Goal: Task Accomplishment & Management: Complete application form

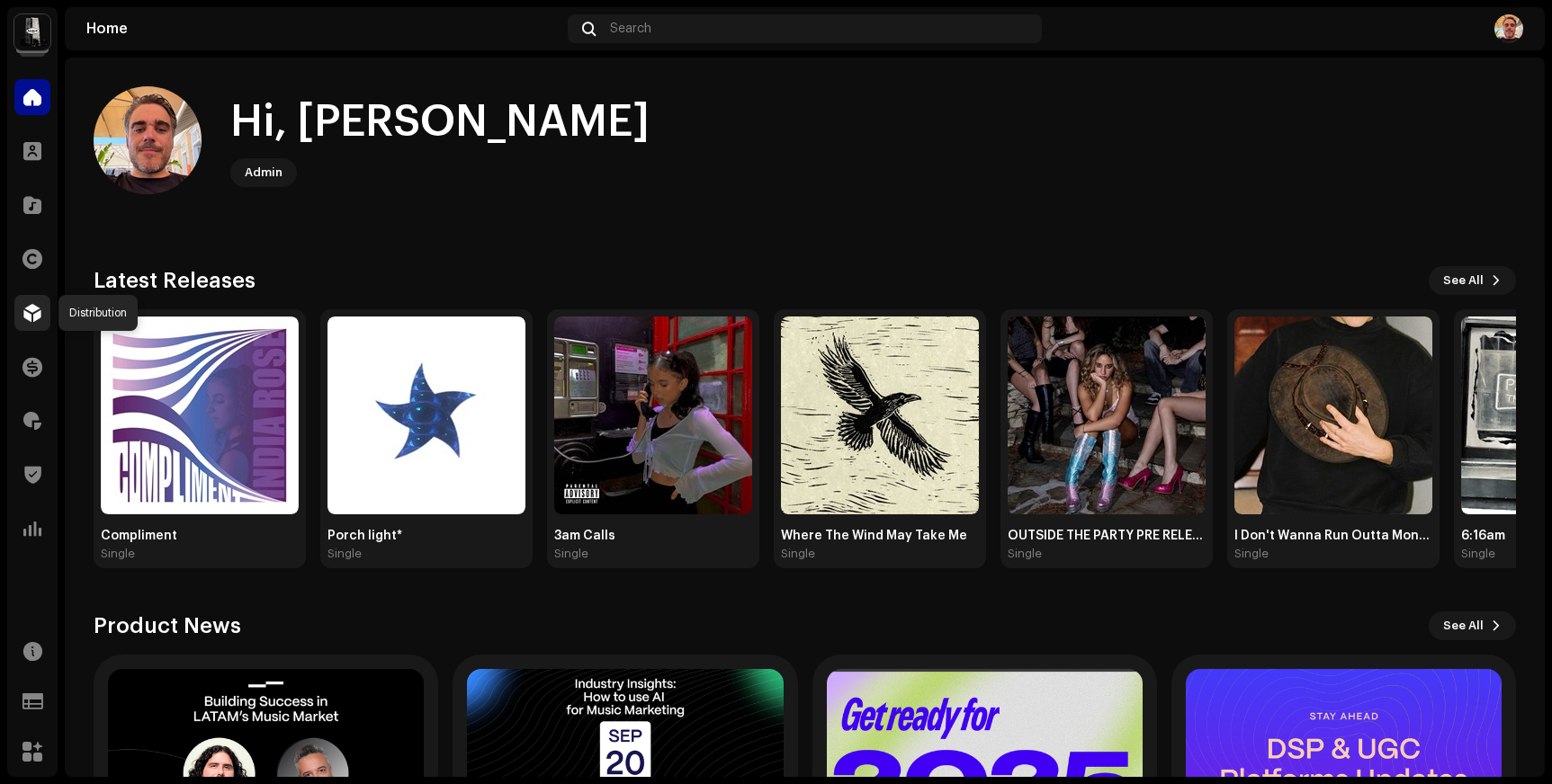
click at [34, 297] on div at bounding box center [32, 312] width 36 height 36
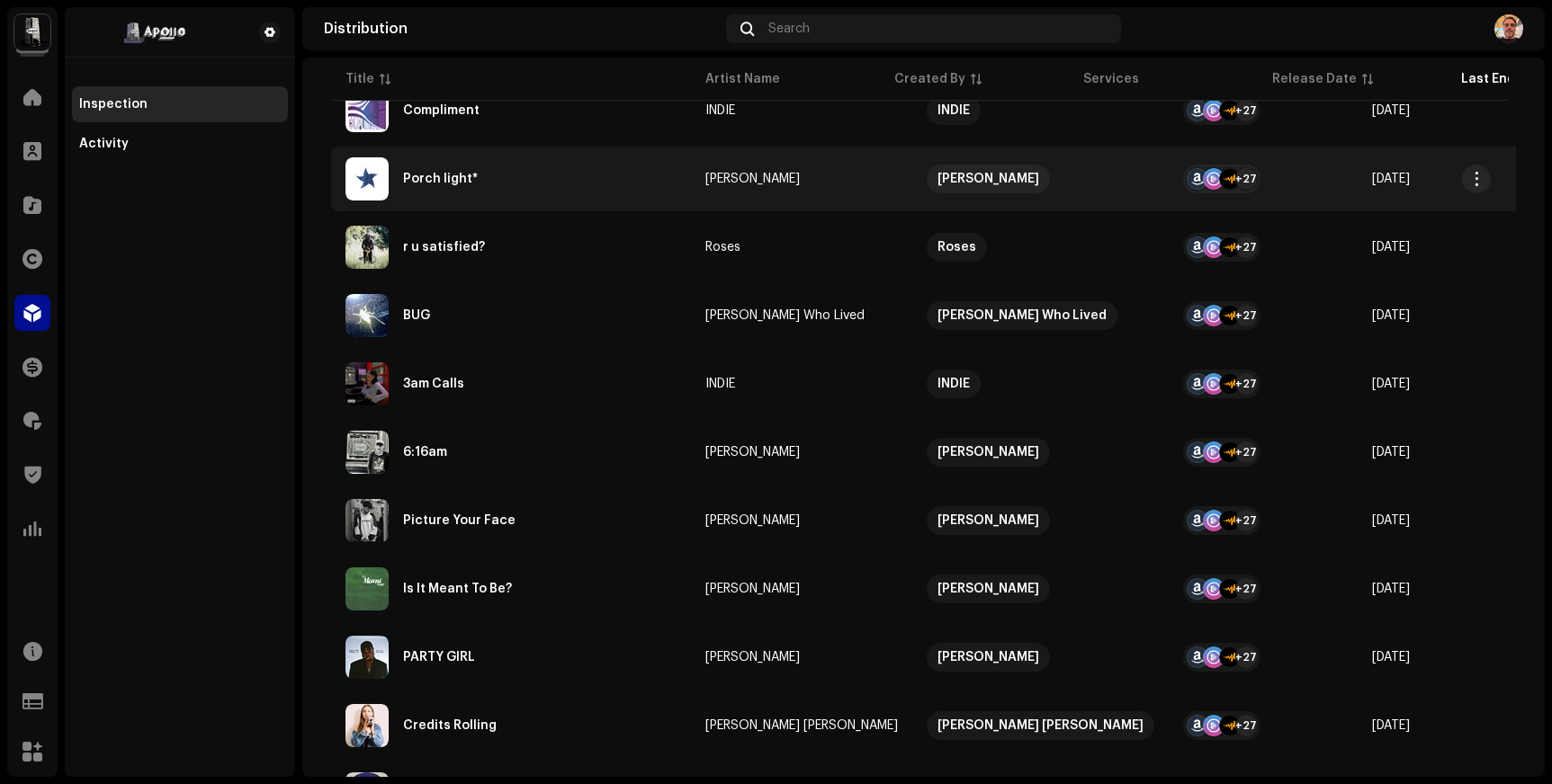
scroll to position [369, 0]
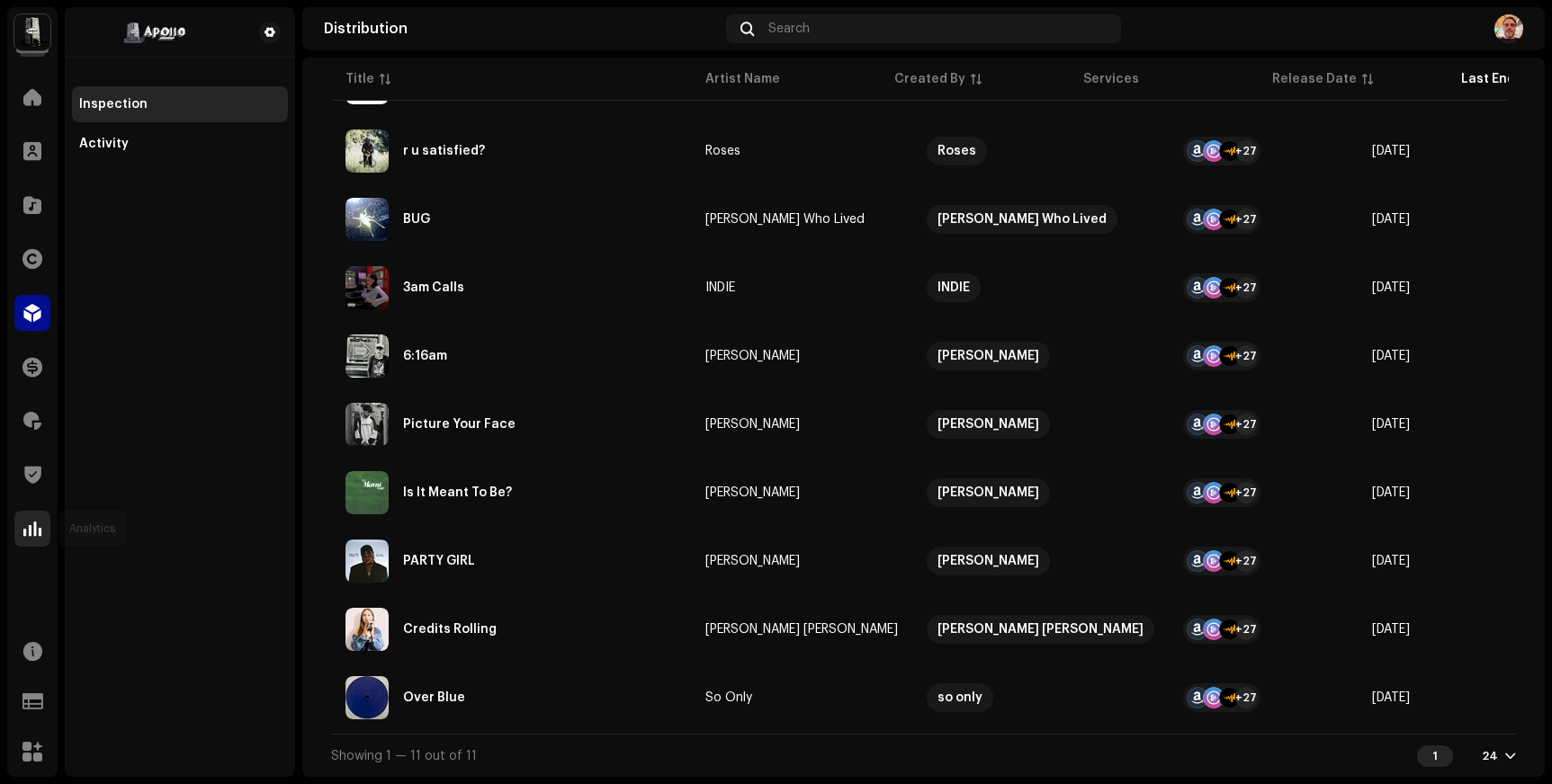
click at [31, 525] on span at bounding box center [31, 529] width 18 height 15
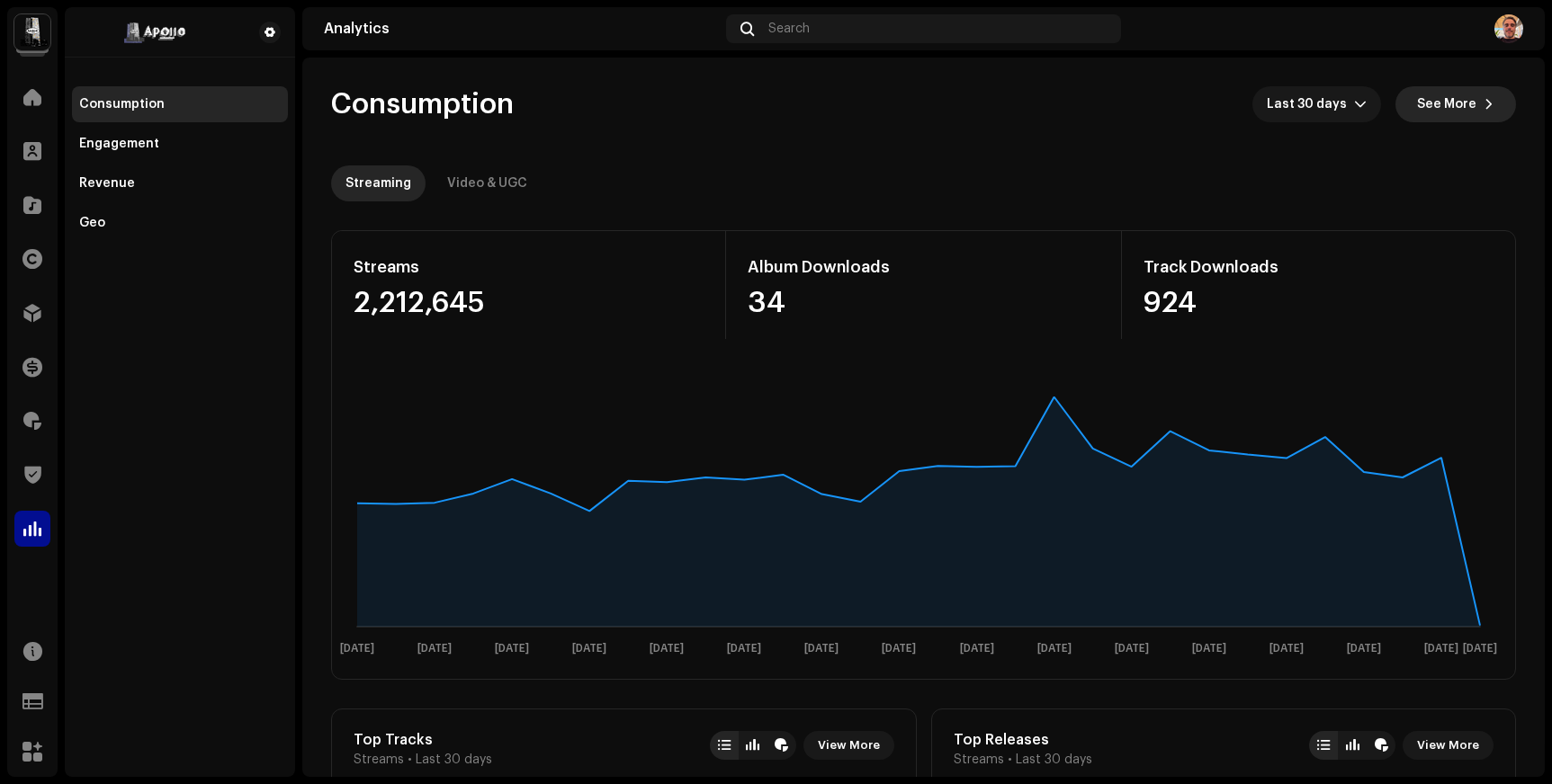
click at [1428, 103] on span "See More" at bounding box center [1447, 104] width 59 height 36
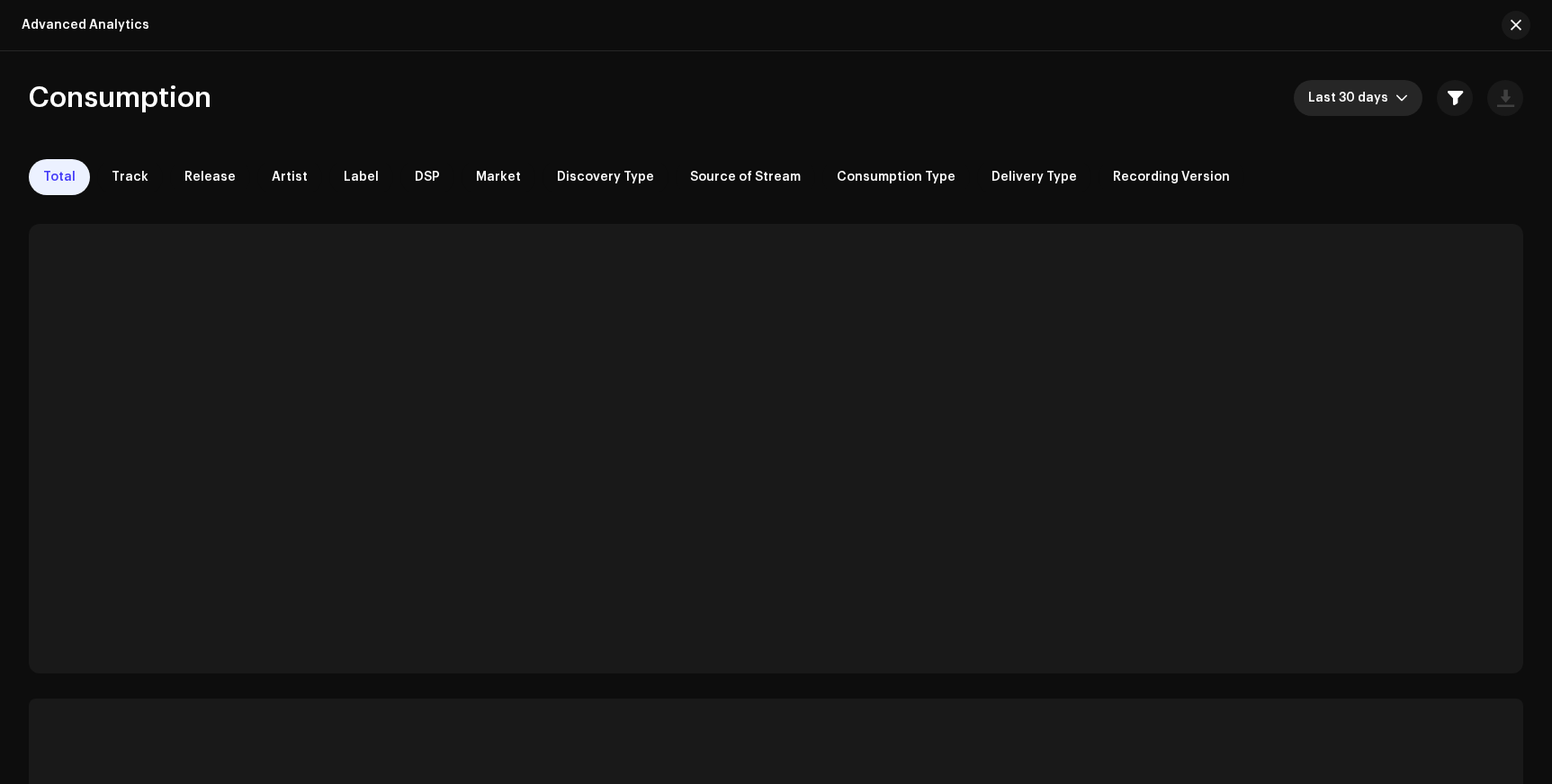
click at [1358, 90] on span "Last 30 days" at bounding box center [1352, 98] width 87 height 36
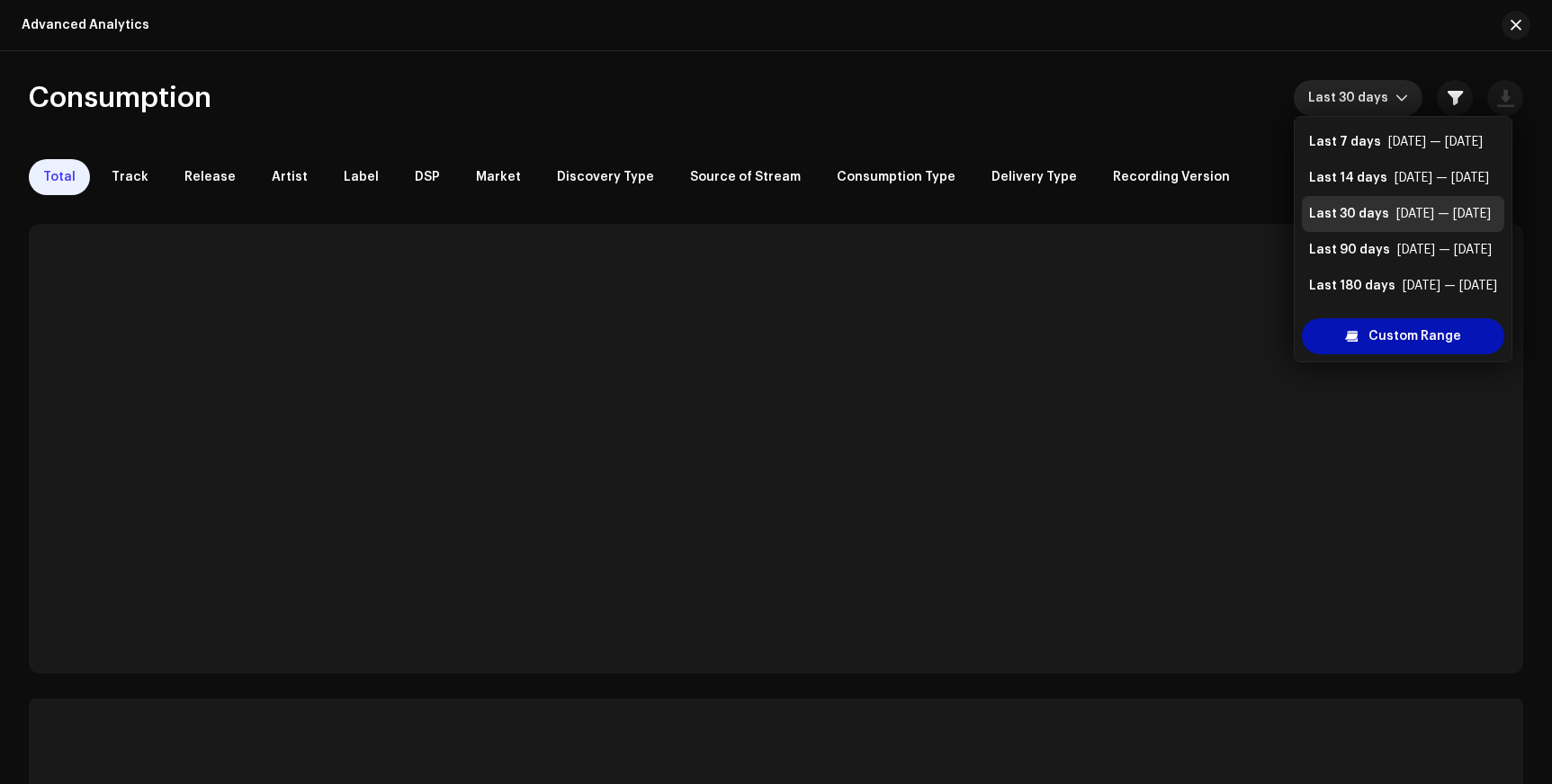
click at [1403, 342] on span "Custom Range" at bounding box center [1415, 336] width 92 height 36
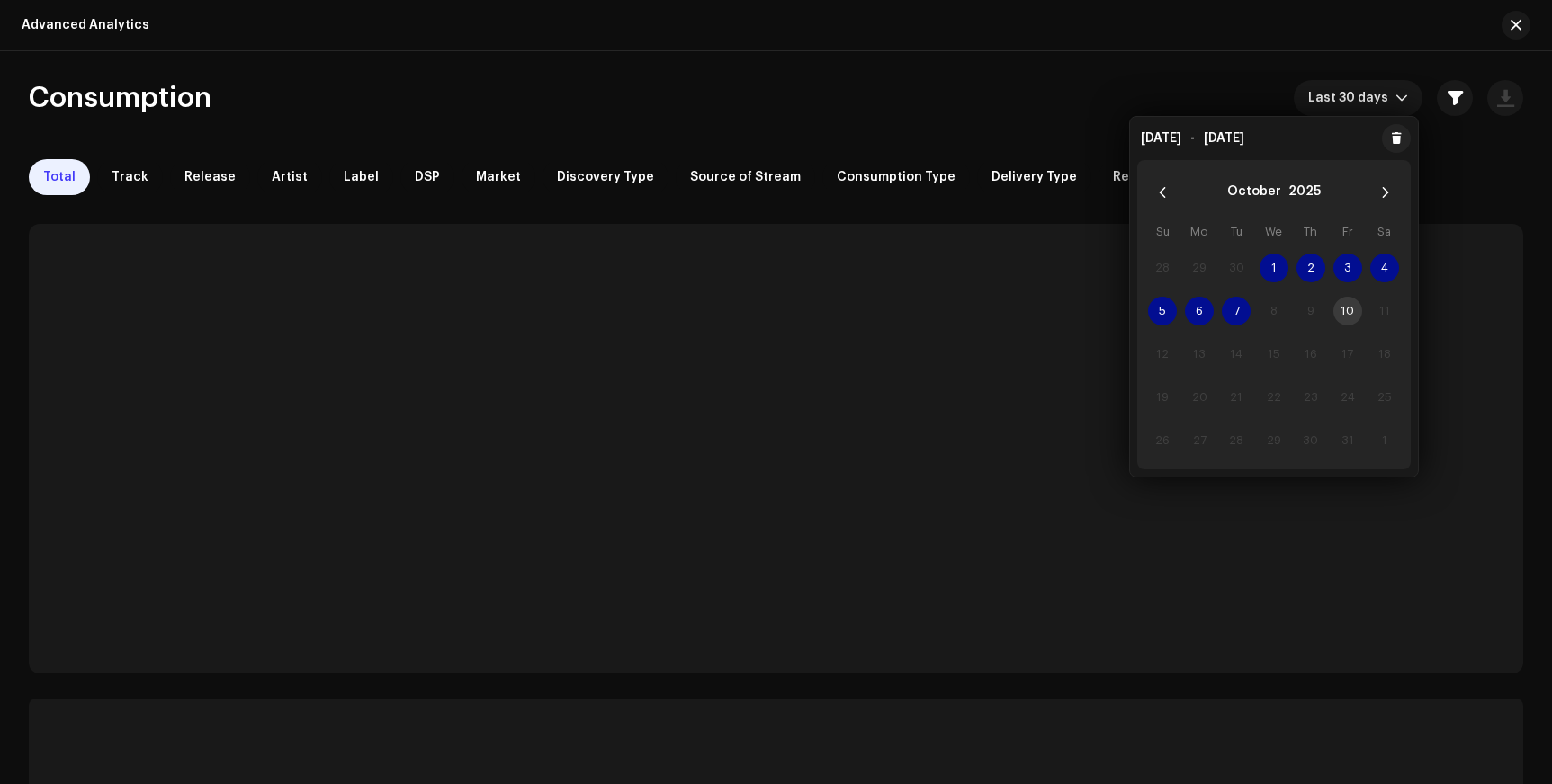
click at [1271, 267] on span "1" at bounding box center [1274, 268] width 29 height 29
click at [1231, 311] on span "7" at bounding box center [1236, 310] width 29 height 29
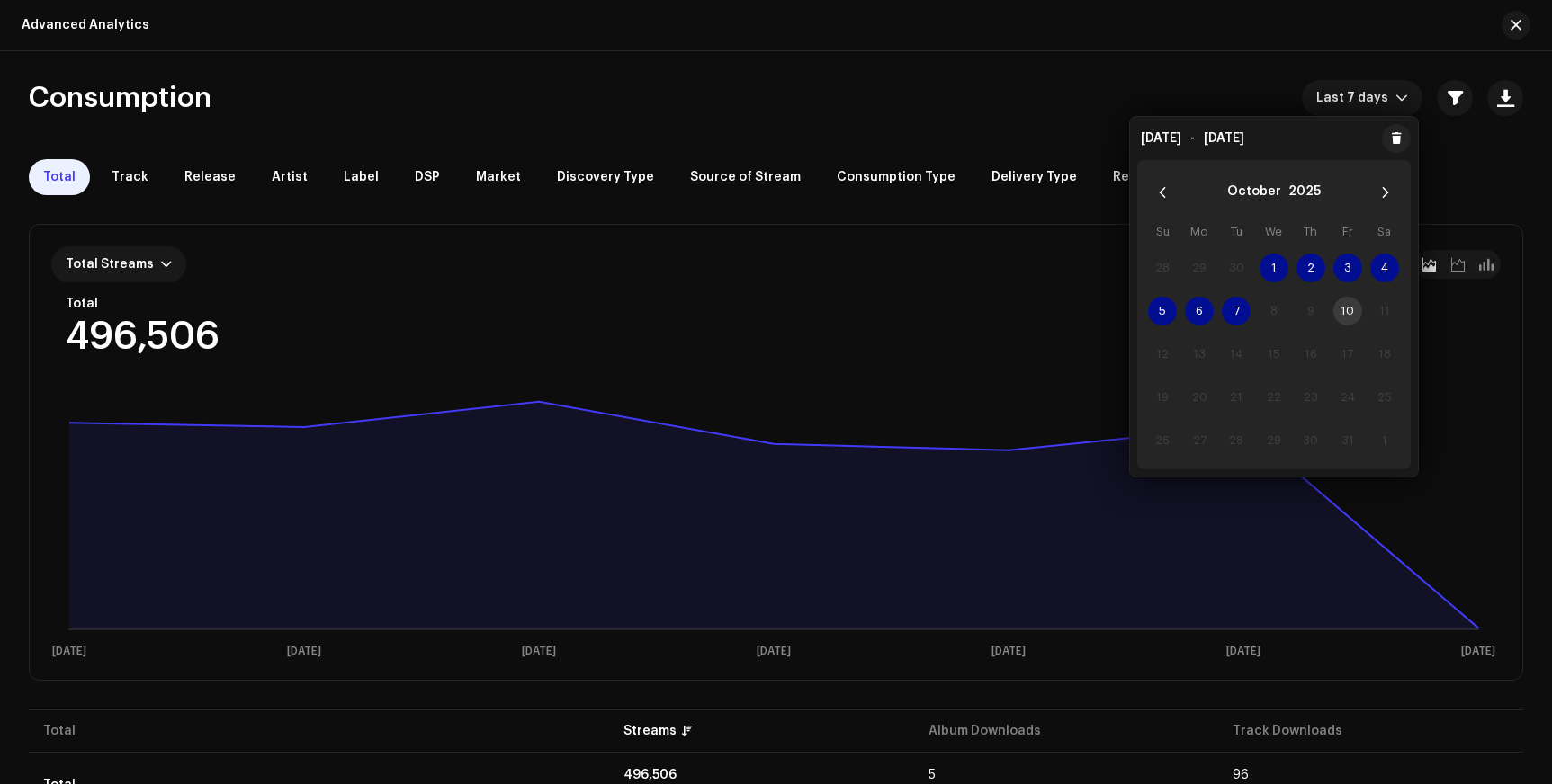
click at [1195, 308] on span "6" at bounding box center [1199, 310] width 29 height 29
click at [1266, 268] on span "1" at bounding box center [1274, 268] width 29 height 29
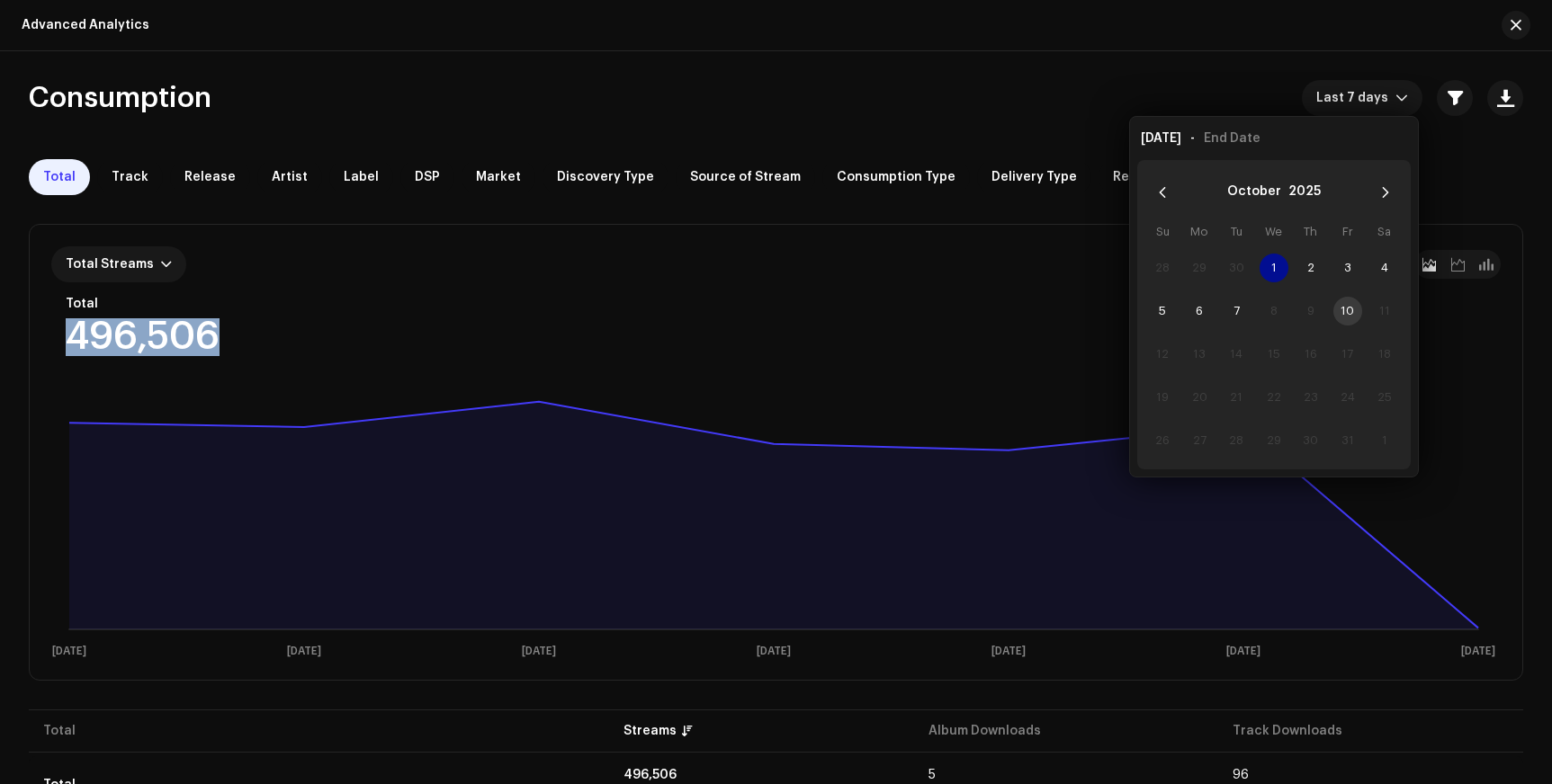
drag, startPoint x: 221, startPoint y: 340, endPoint x: 61, endPoint y: 336, distance: 160.0
click at [61, 336] on div "Total Streams Daily Total 496,506 Selected 0 [DATE] [DATE] [DATE] [DATE] [DATE]…" at bounding box center [776, 452] width 1493 height 455
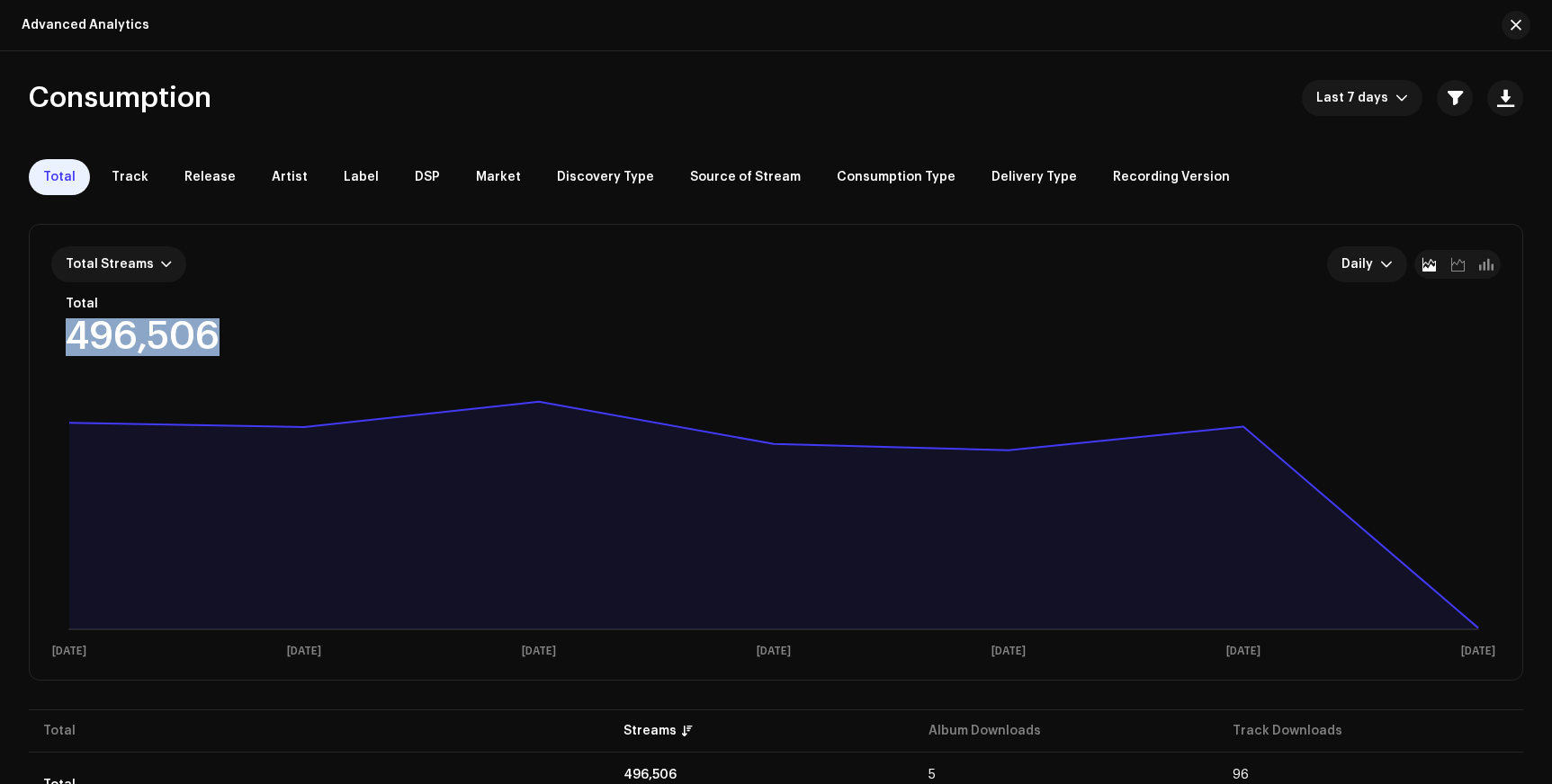
copy div "496,506"
click at [1517, 21] on span "button" at bounding box center [1516, 25] width 11 height 15
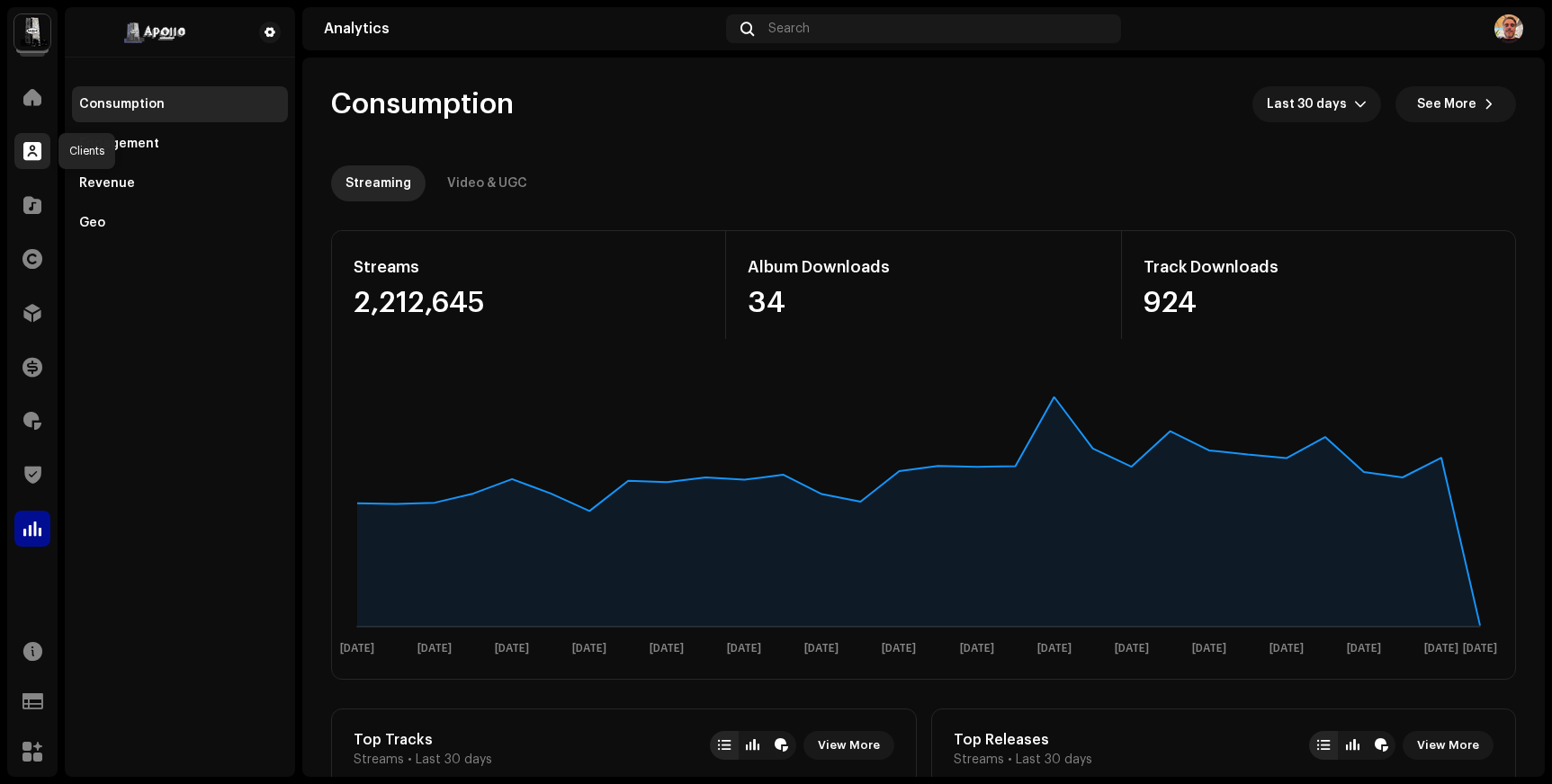
click at [34, 144] on span at bounding box center [31, 151] width 18 height 15
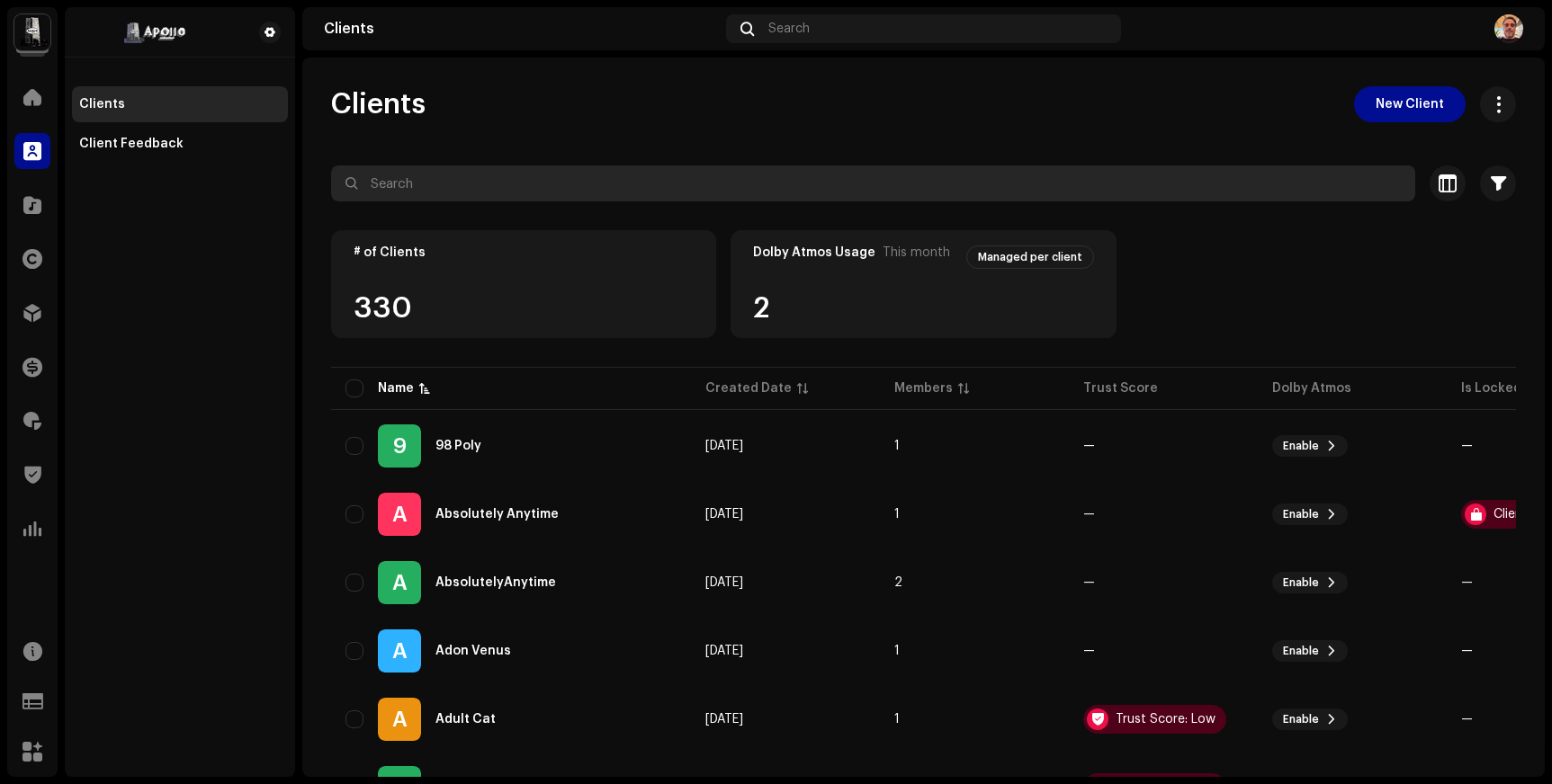
click at [538, 187] on input "text" at bounding box center [873, 183] width 1085 height 36
click at [1092, 190] on input "text" at bounding box center [873, 183] width 1085 height 36
type input "[PERSON_NAME]"
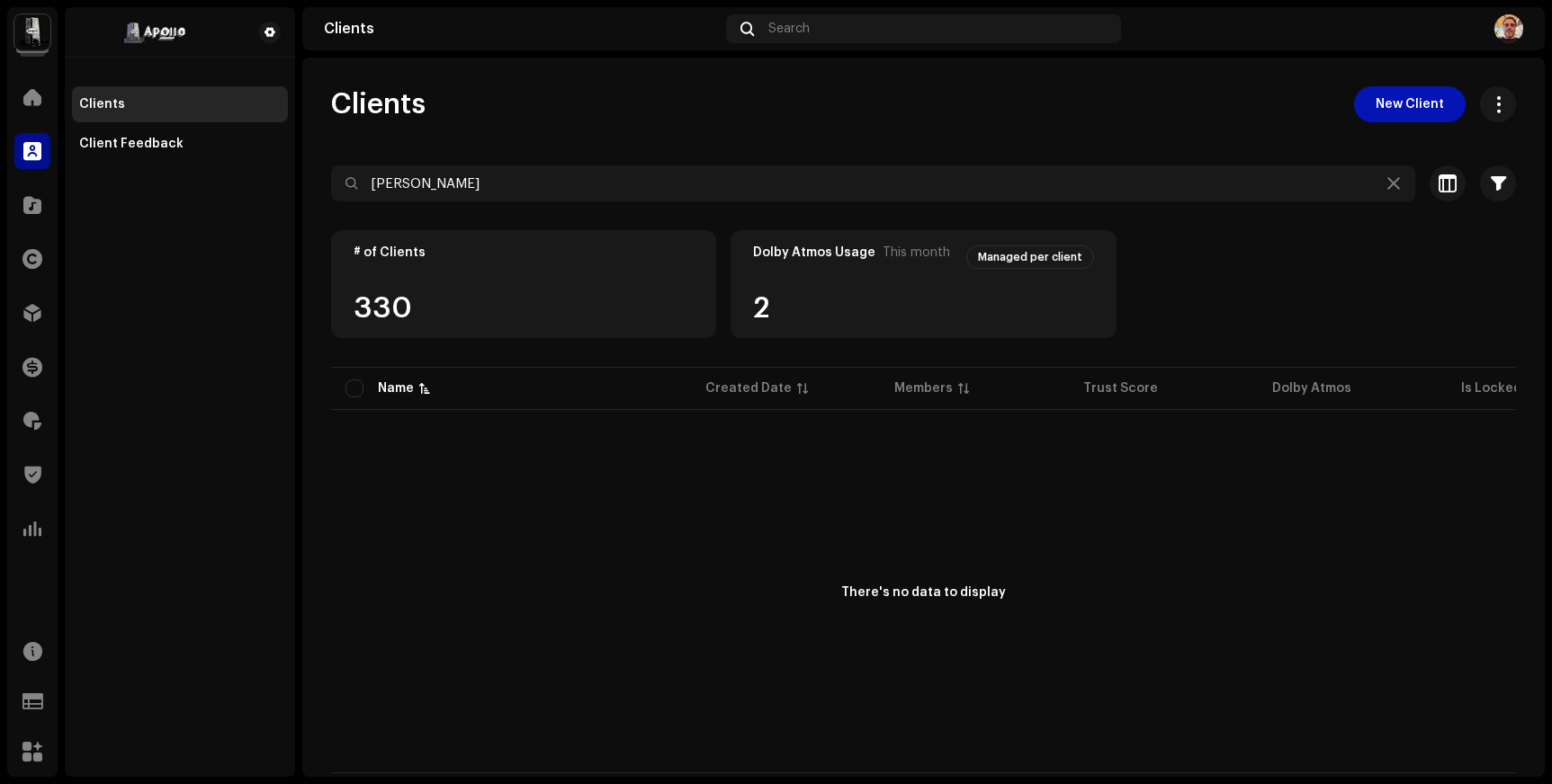
click at [1411, 96] on span "New Client" at bounding box center [1410, 104] width 68 height 36
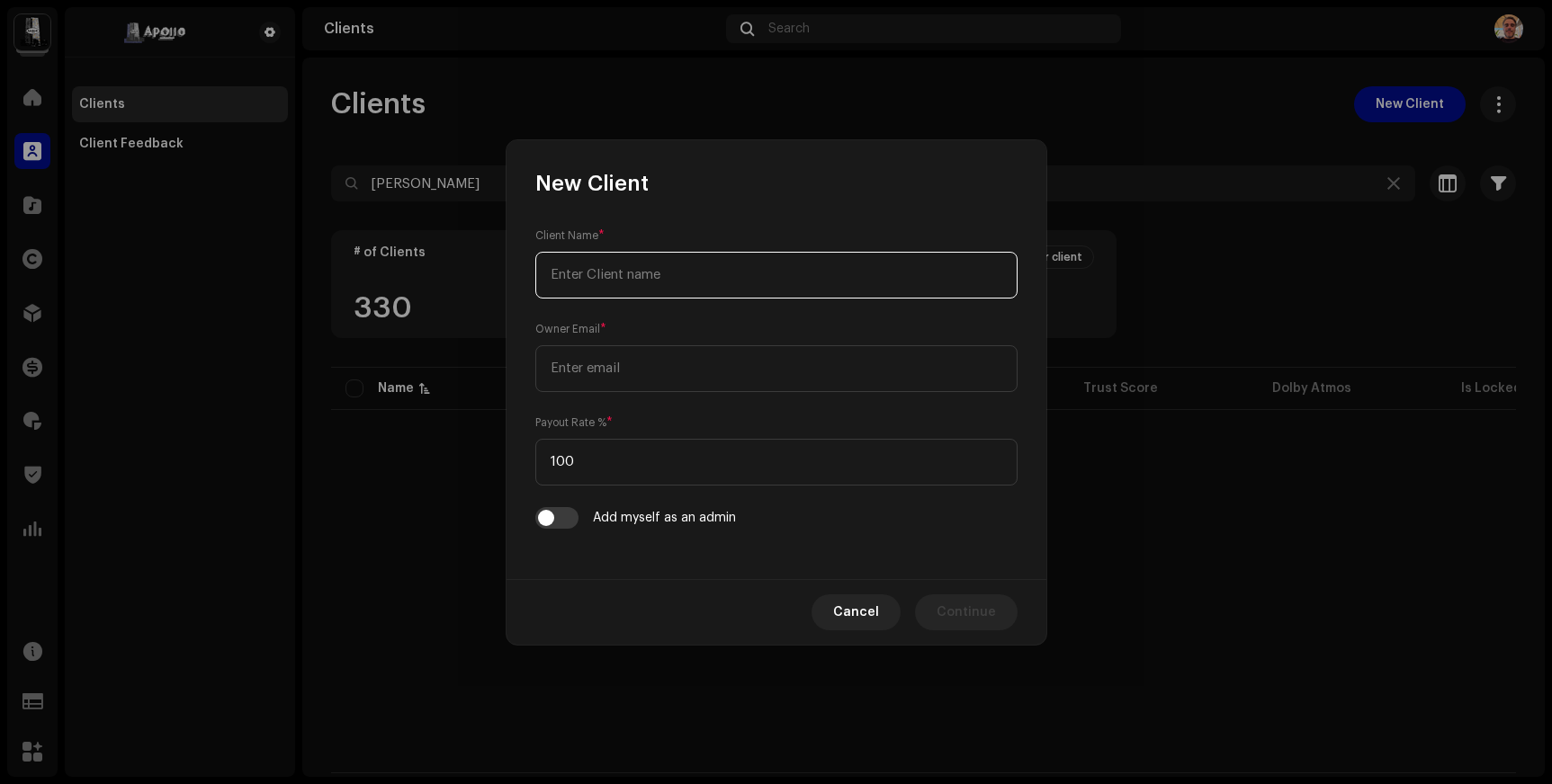
paste input "[PERSON_NAME] <[EMAIL_ADDRESS][DOMAIN_NAME]>"
drag, startPoint x: 628, startPoint y: 277, endPoint x: 833, endPoint y: 294, distance: 205.7
click at [833, 294] on input "[PERSON_NAME] <[EMAIL_ADDRESS][DOMAIN_NAME]>" at bounding box center [777, 275] width 482 height 47
type input "[PERSON_NAME]"
click at [635, 365] on input "email" at bounding box center [777, 368] width 482 height 47
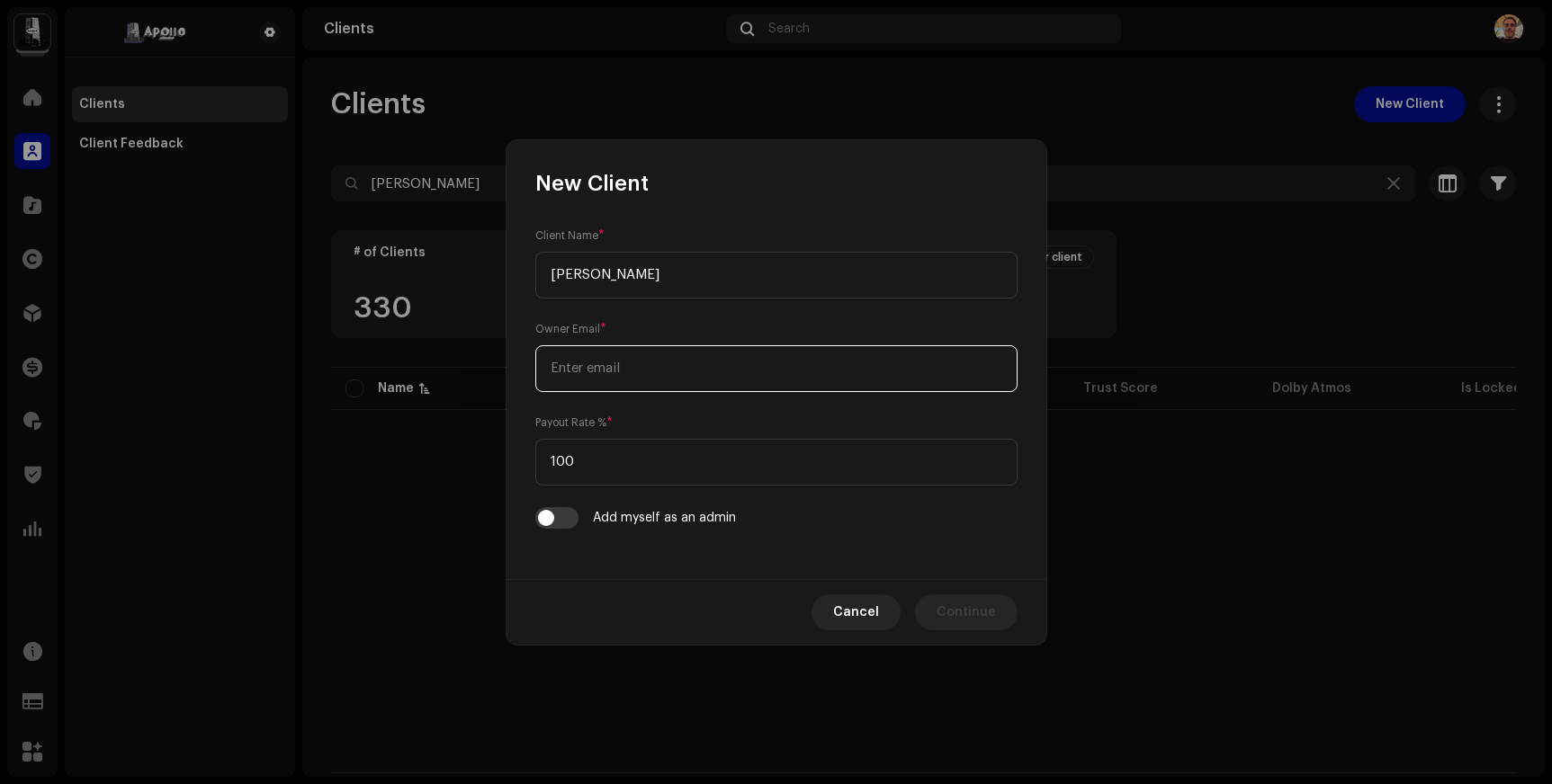
paste input "<[EMAIL_ADDRESS][DOMAIN_NAME]>"
click at [561, 369] on input "<[EMAIL_ADDRESS][DOMAIN_NAME]>" at bounding box center [777, 368] width 482 height 47
click at [735, 368] on input "[EMAIL_ADDRESS][DOMAIN_NAME]>" at bounding box center [777, 368] width 482 height 47
type input "[EMAIL_ADDRESS][DOMAIN_NAME]"
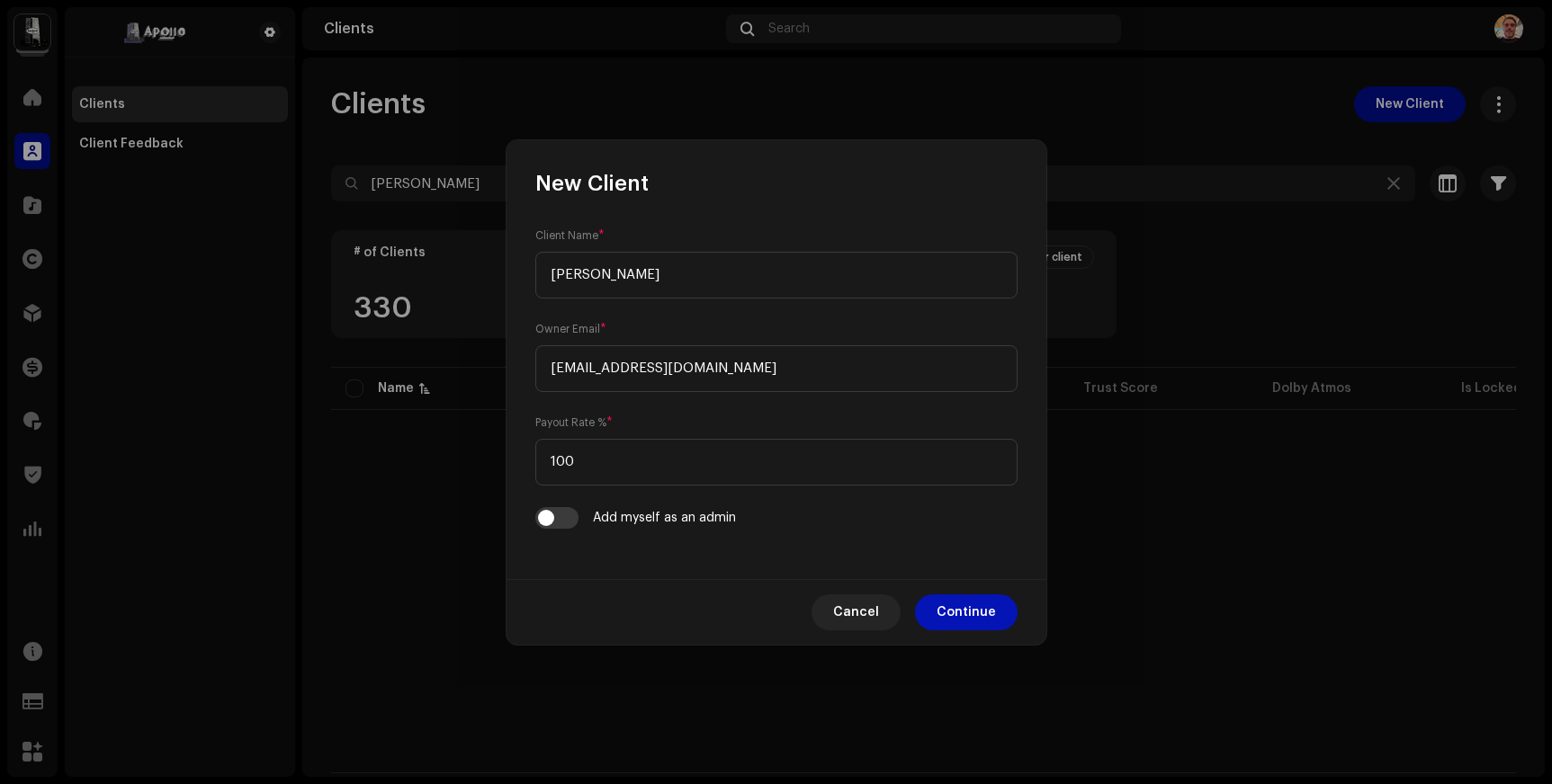
click at [948, 616] on span "Continue" at bounding box center [966, 612] width 59 height 36
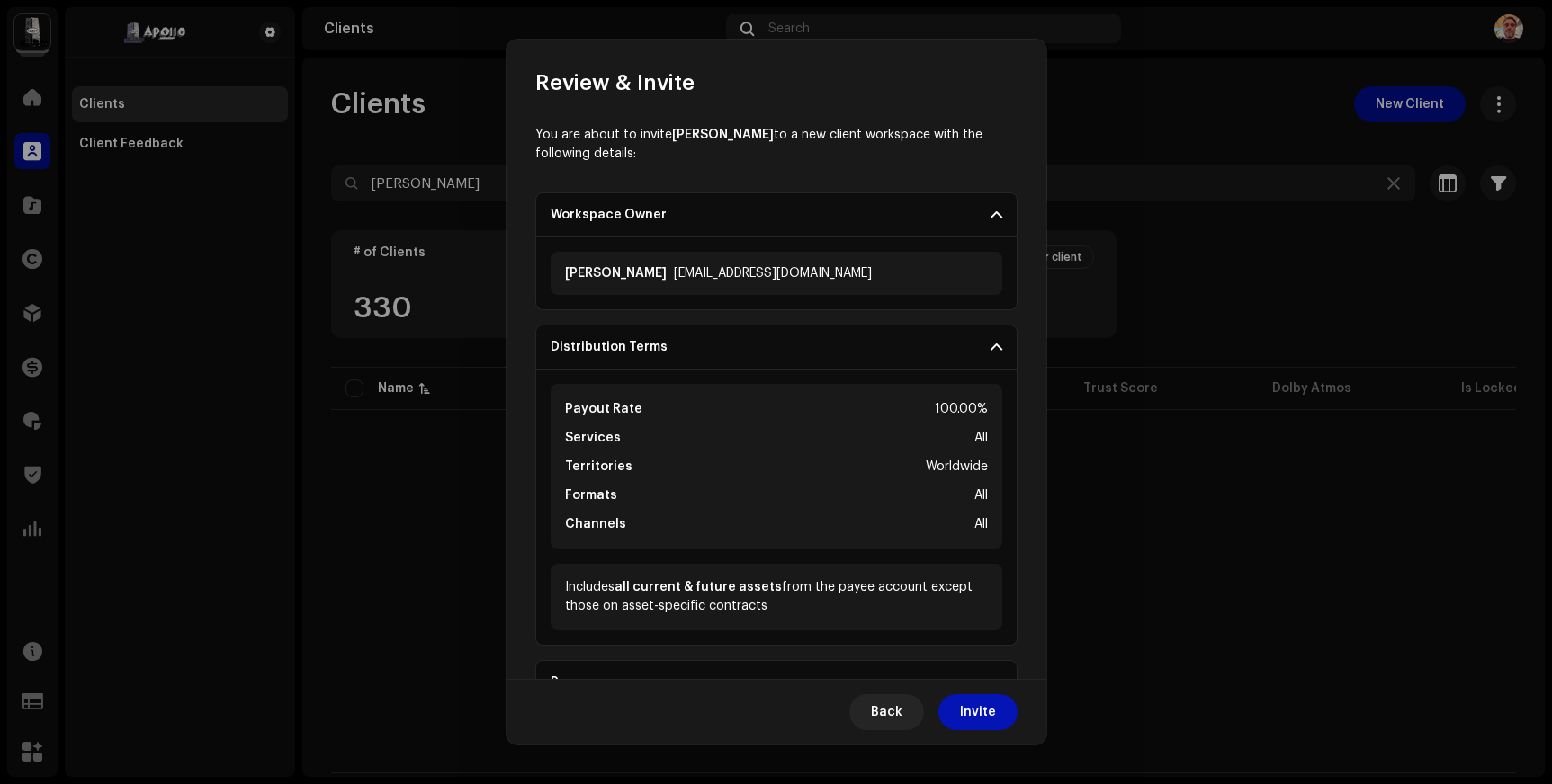
click at [986, 707] on span "Invite" at bounding box center [977, 712] width 36 height 36
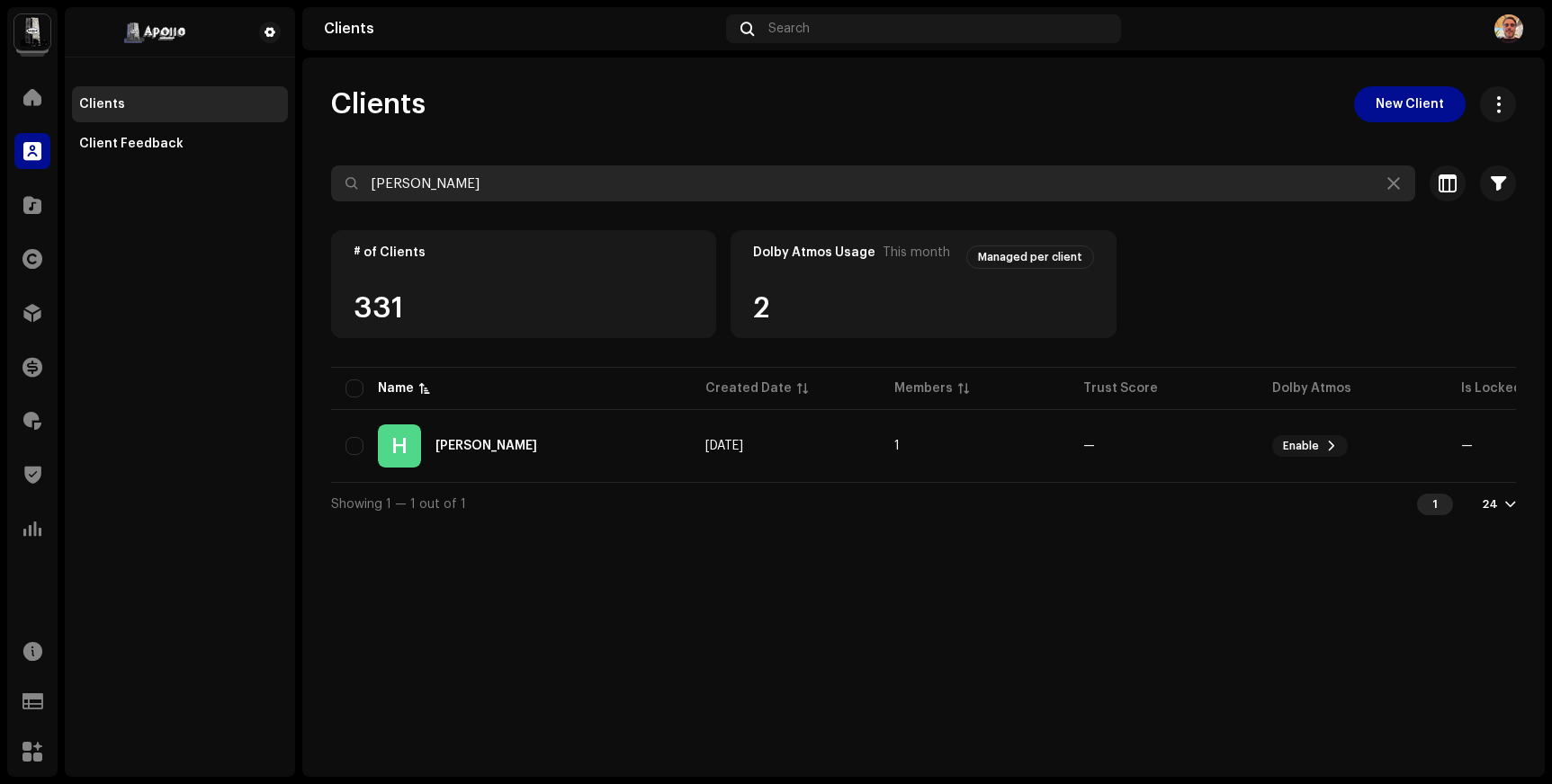
click at [405, 177] on input "[PERSON_NAME]" at bounding box center [873, 183] width 1085 height 36
type input "[PERSON_NAME]"
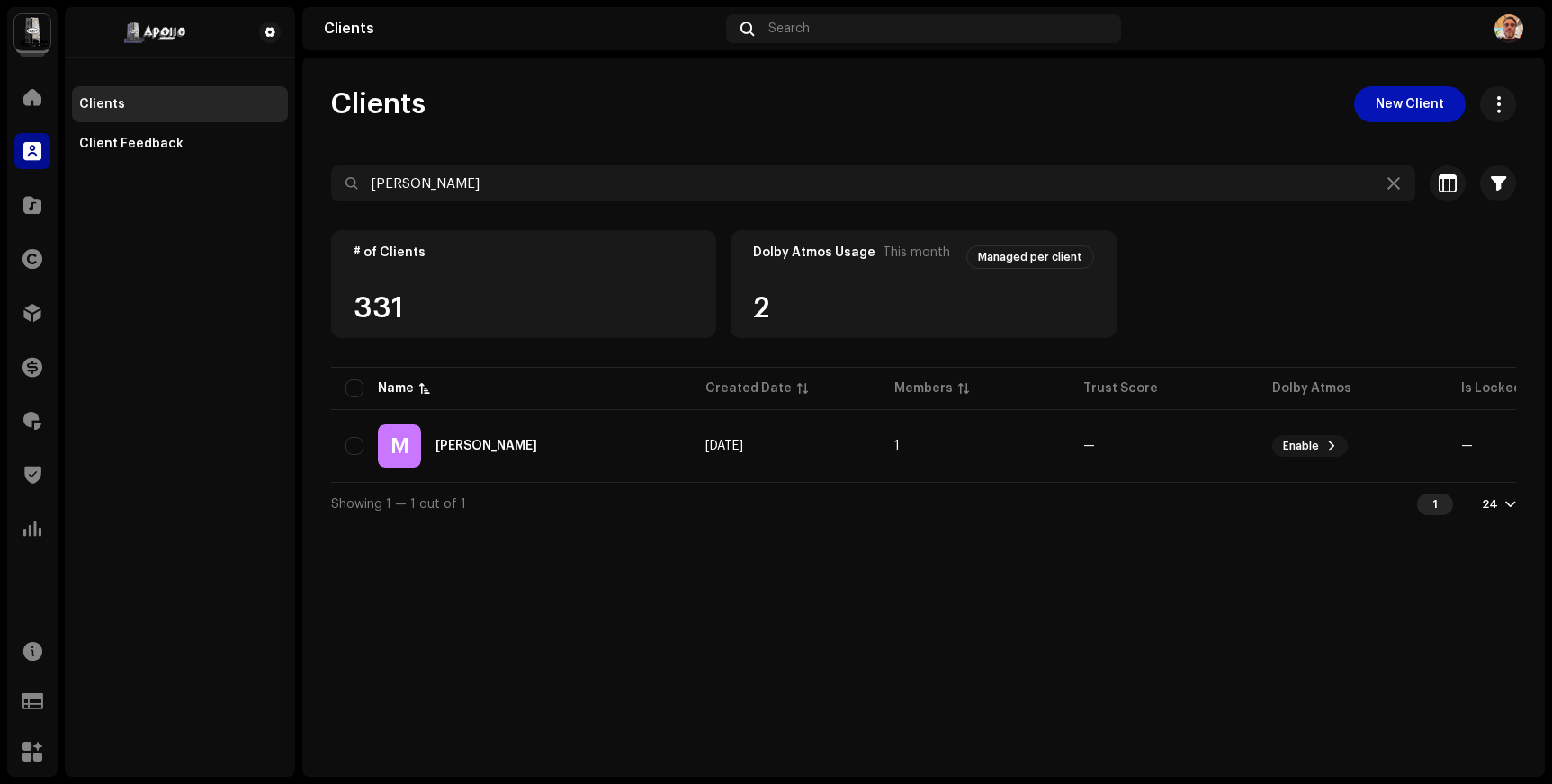
click at [1384, 120] on span "New Client" at bounding box center [1410, 104] width 68 height 36
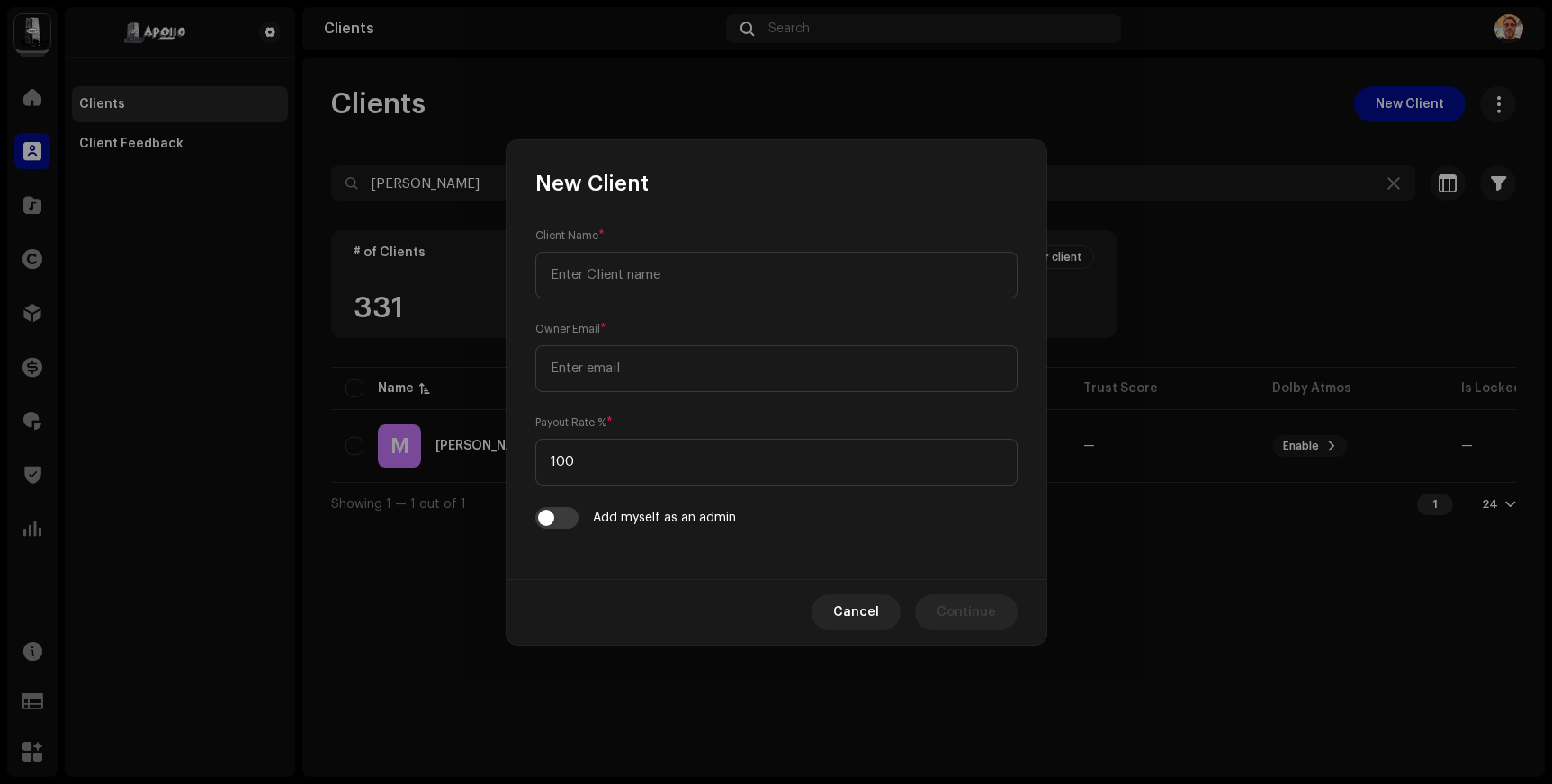
type input "[EMAIL_ADDRESS][DOMAIN_NAME]"
drag, startPoint x: 733, startPoint y: 275, endPoint x: 507, endPoint y: 272, distance: 226.0
click at [507, 272] on div "Client Name * [EMAIL_ADDRESS][DOMAIN_NAME] Owner Email * Payout Rate % * 100 Ad…" at bounding box center [776, 388] width 540 height 381
click at [570, 377] on input "email" at bounding box center [777, 368] width 482 height 47
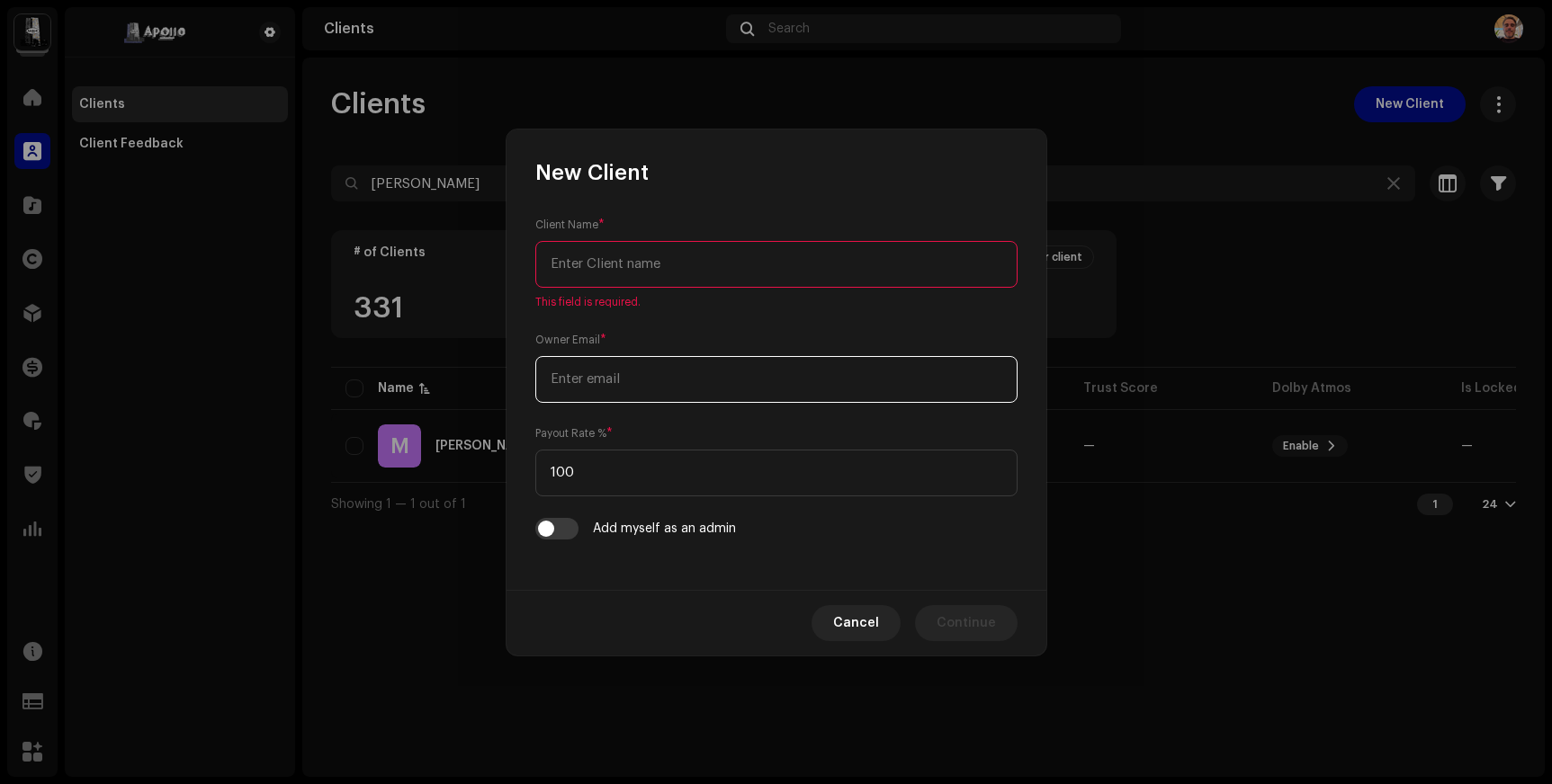
paste input "[EMAIL_ADDRESS][DOMAIN_NAME]"
type input "[EMAIL_ADDRESS][DOMAIN_NAME]"
click at [601, 263] on input "text" at bounding box center [777, 264] width 482 height 47
paste input "[EMAIL_ADDRESS][DOMAIN_NAME]"
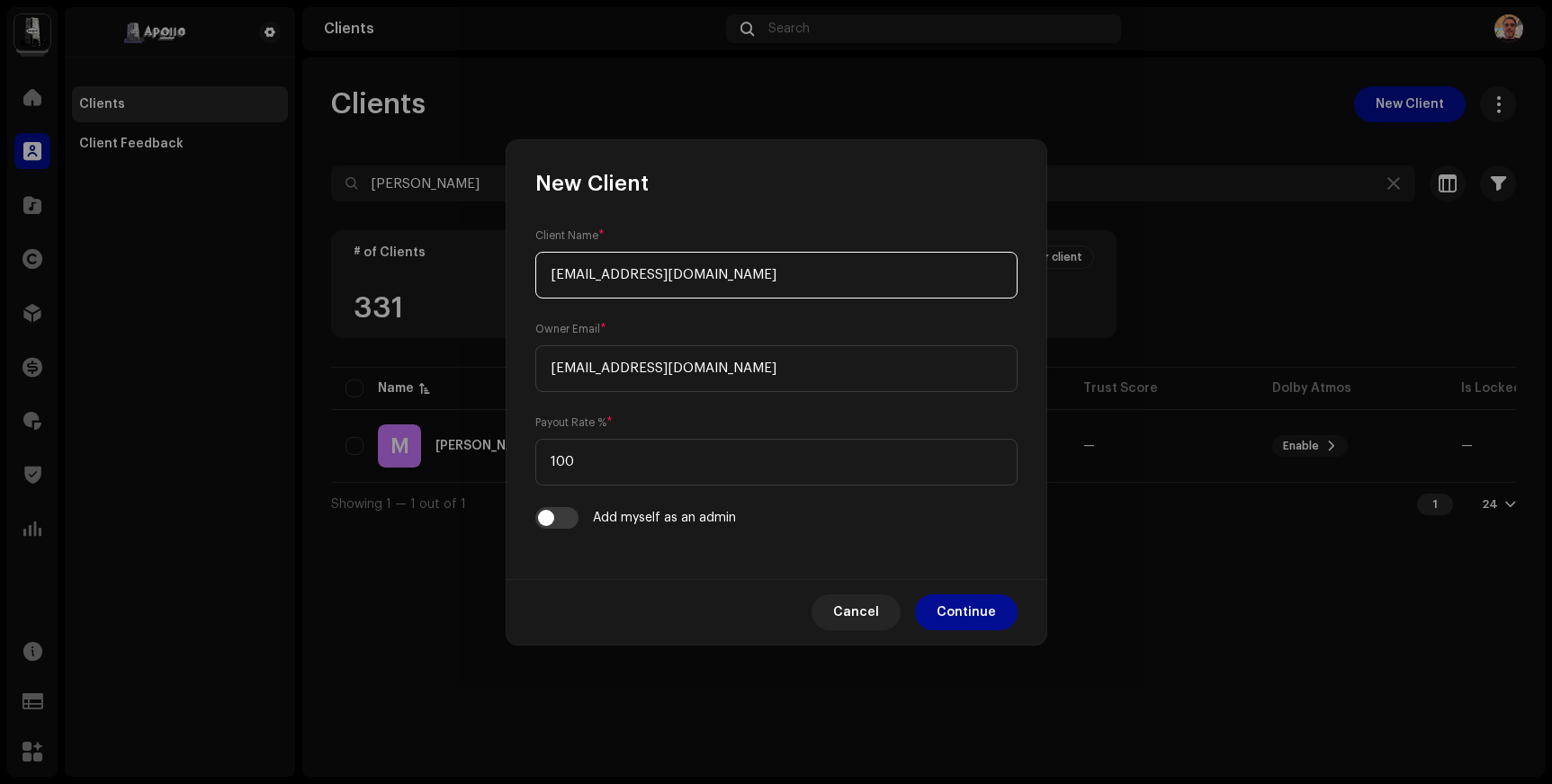
drag, startPoint x: 751, startPoint y: 271, endPoint x: 620, endPoint y: 270, distance: 131.0
click at [620, 270] on input "[EMAIL_ADDRESS][DOMAIN_NAME]" at bounding box center [777, 275] width 482 height 47
click at [584, 275] on input "ivannicolas" at bounding box center [777, 275] width 482 height 47
type input "[PERSON_NAME]"
click at [988, 617] on span "Continue" at bounding box center [966, 612] width 59 height 36
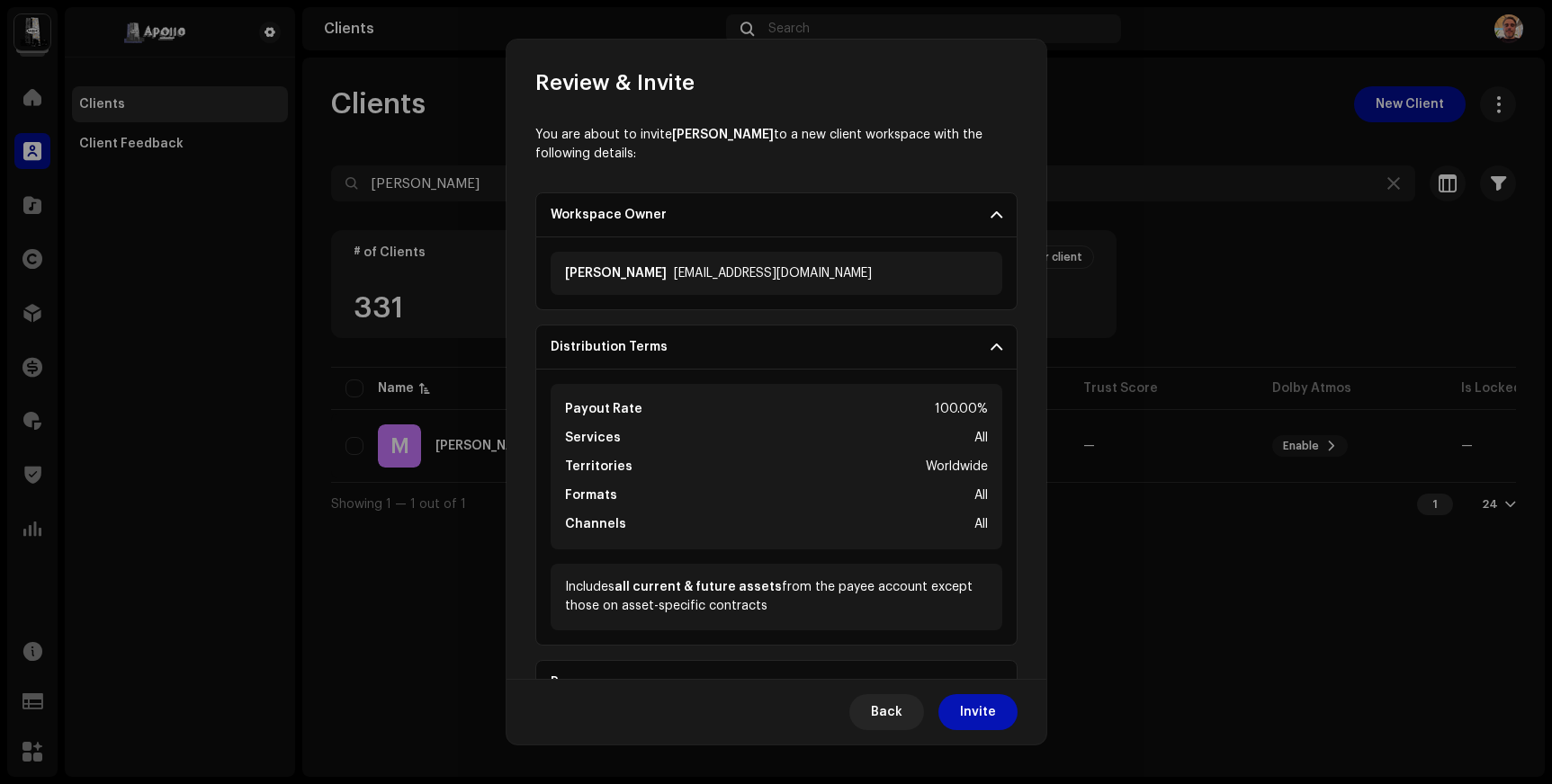
click at [976, 725] on span "Invite" at bounding box center [977, 712] width 36 height 36
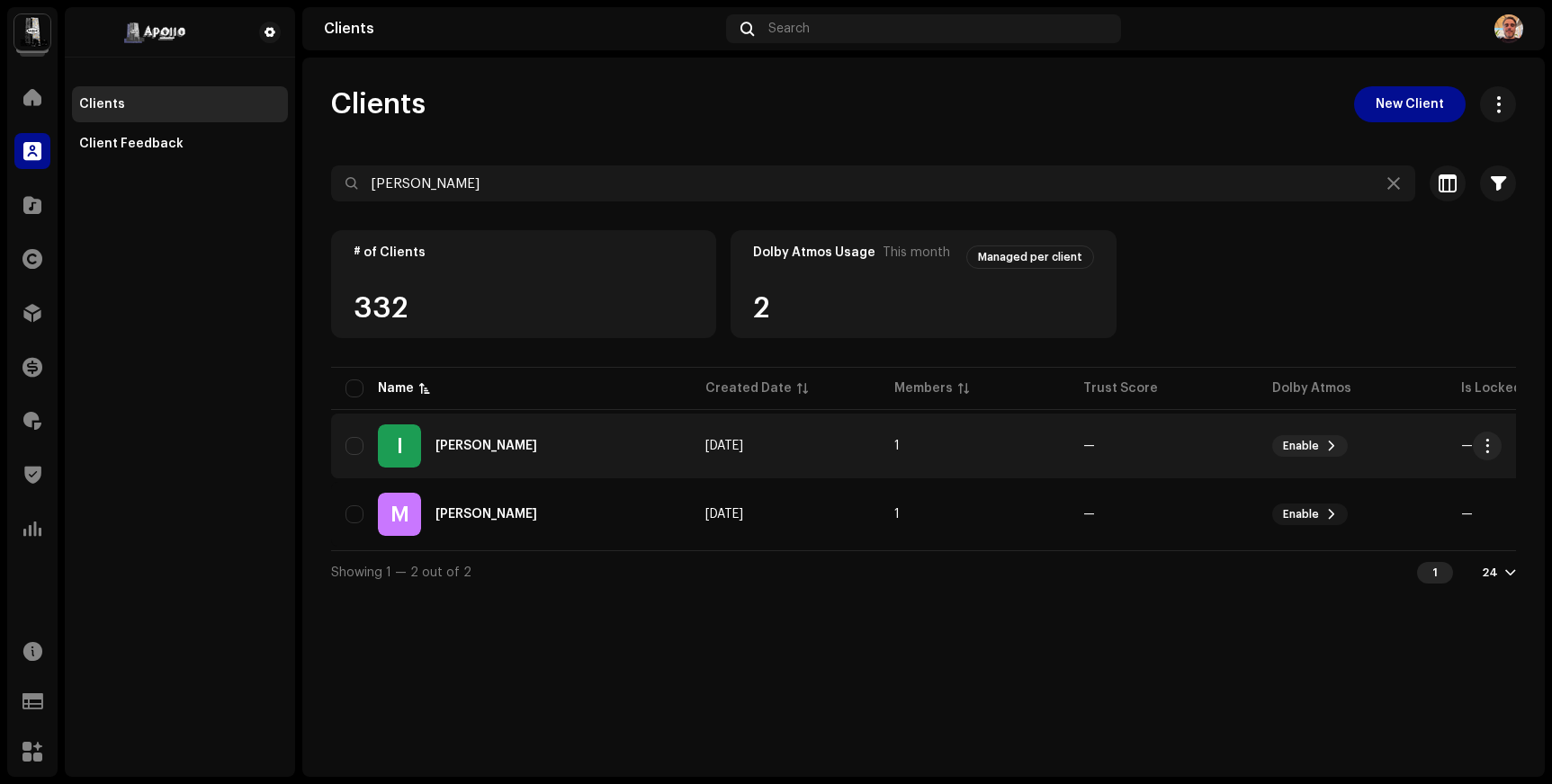
click at [502, 441] on div "[PERSON_NAME]" at bounding box center [486, 446] width 102 height 13
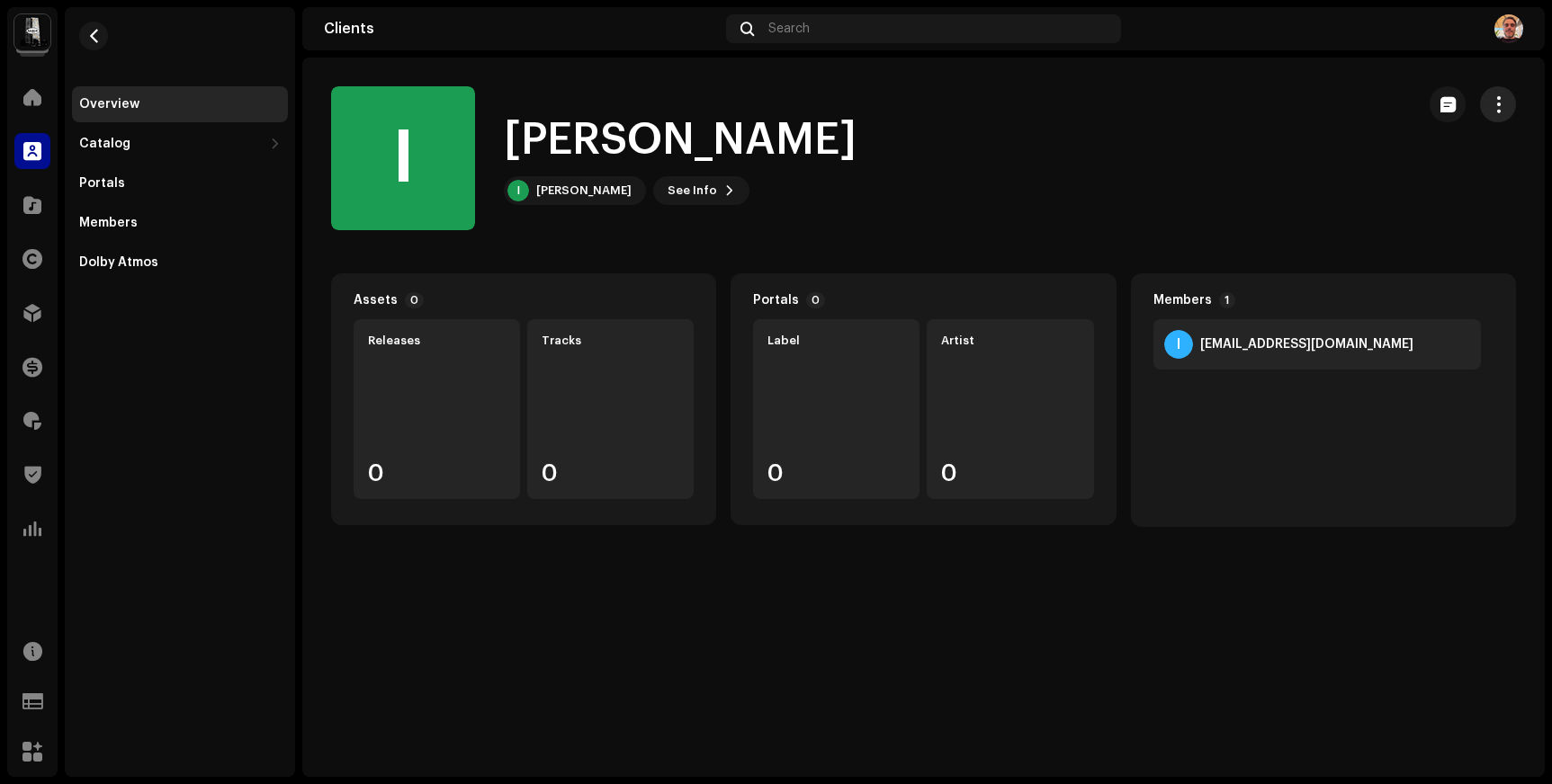
click at [1508, 95] on button "button" at bounding box center [1497, 104] width 36 height 36
click at [708, 187] on button "See Info" at bounding box center [701, 190] width 96 height 29
click at [953, 231] on div "I [PERSON_NAME] 689767 Payee ID 757139 Created On [DATE]" at bounding box center [776, 392] width 1552 height 784
